Goal: Information Seeking & Learning: Learn about a topic

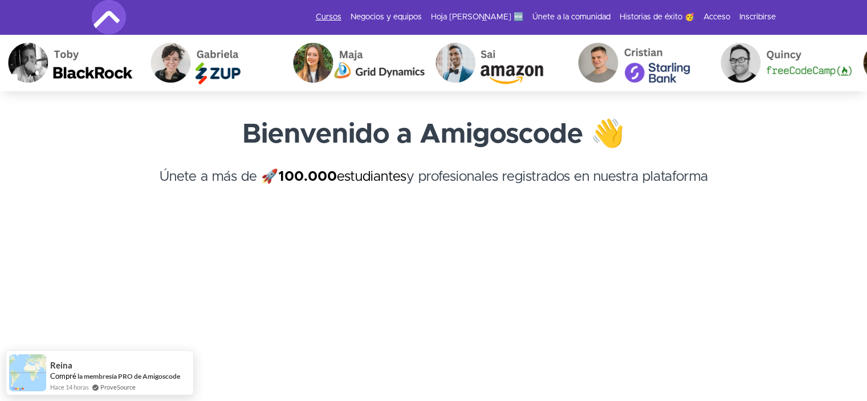
click at [316, 21] on font "Cursos" at bounding box center [329, 17] width 26 height 8
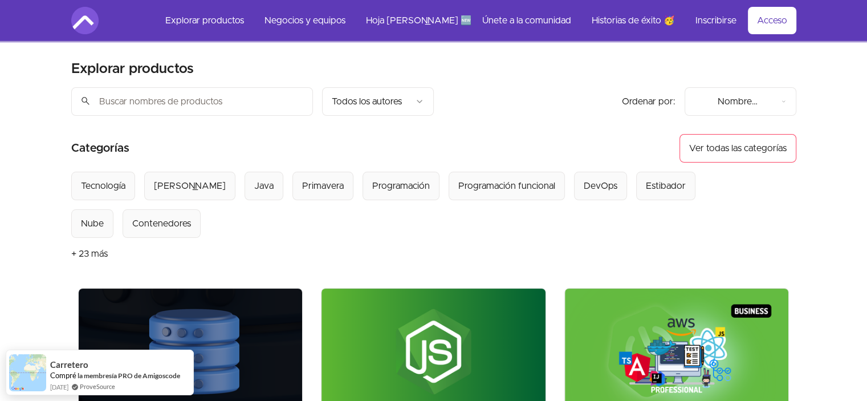
click at [252, 104] on input "search" at bounding box center [192, 101] width 242 height 28
type input "java"
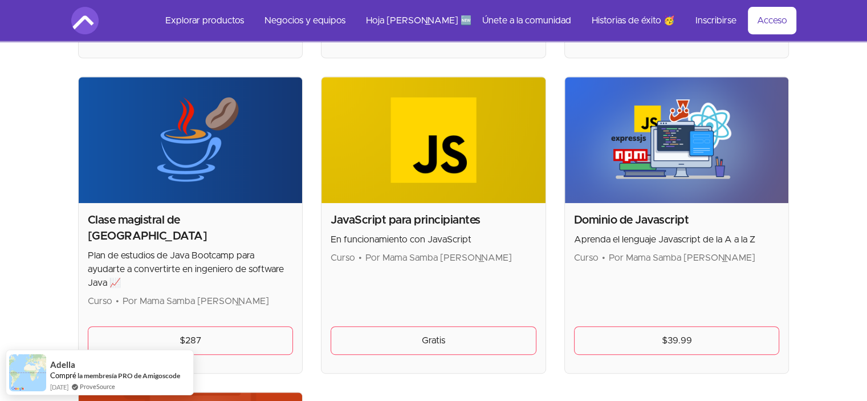
scroll to position [342, 0]
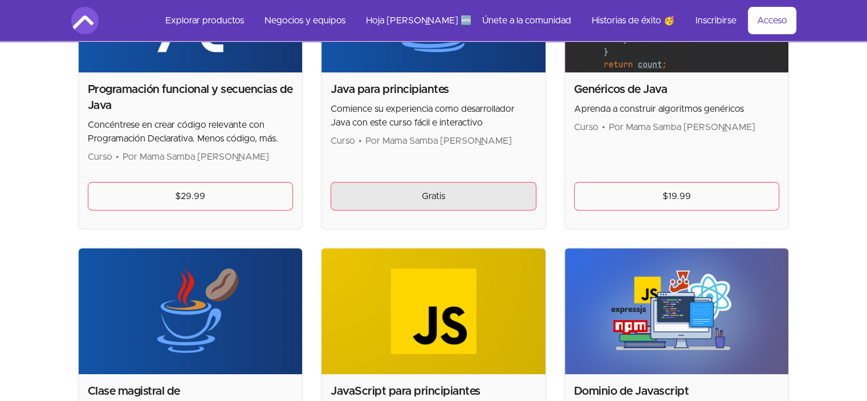
click at [423, 197] on font "Gratis" at bounding box center [433, 195] width 23 height 9
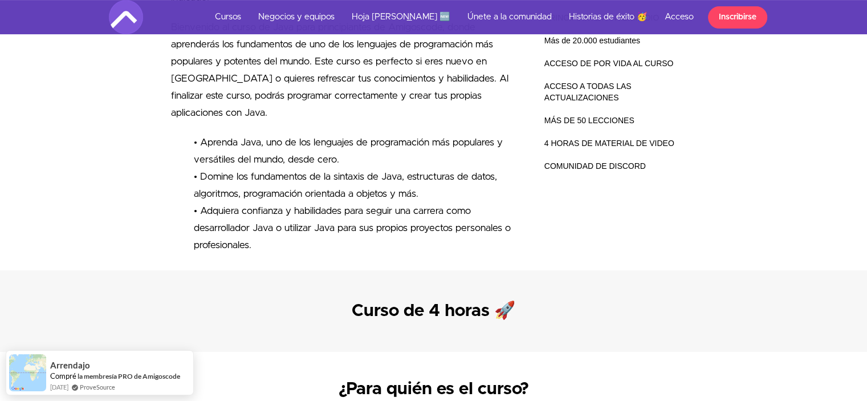
scroll to position [741, 0]
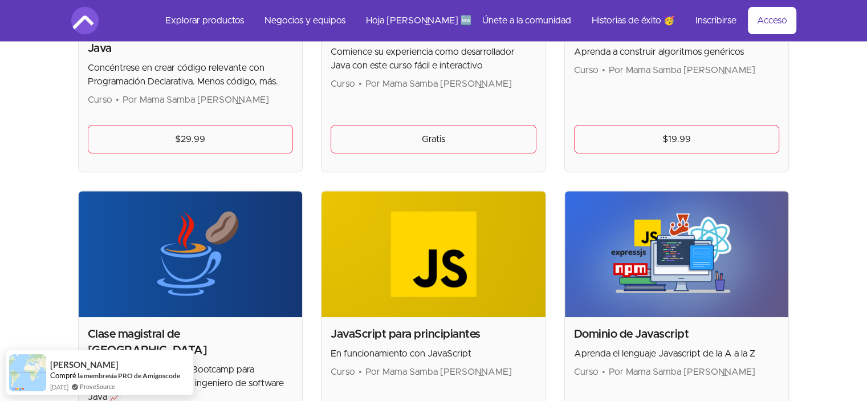
scroll to position [171, 0]
